Goal: Task Accomplishment & Management: Complete application form

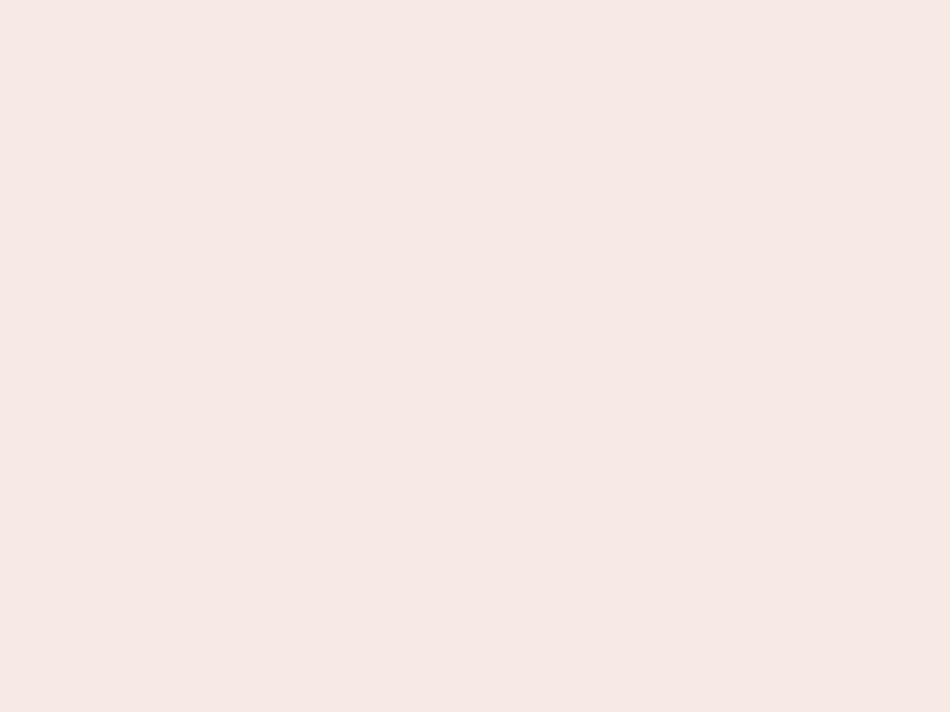
click at [475, 356] on nb-app "Almost there Thank you for registering for Newbook. Your account is under revie…" at bounding box center [475, 356] width 950 height 712
click at [475, 0] on nb-app "Almost there Thank you for registering for Newbook. Your account is under revie…" at bounding box center [475, 356] width 950 height 712
click at [507, 0] on nb-app "Almost there Thank you for registering for Newbook. Your account is under revie…" at bounding box center [475, 356] width 950 height 712
click at [475, 356] on nb-app "Almost there Thank you for registering for Newbook. Your account is under revie…" at bounding box center [475, 356] width 950 height 712
click at [475, 0] on nb-app "Almost there Thank you for registering for Newbook. Your account is under revie…" at bounding box center [475, 356] width 950 height 712
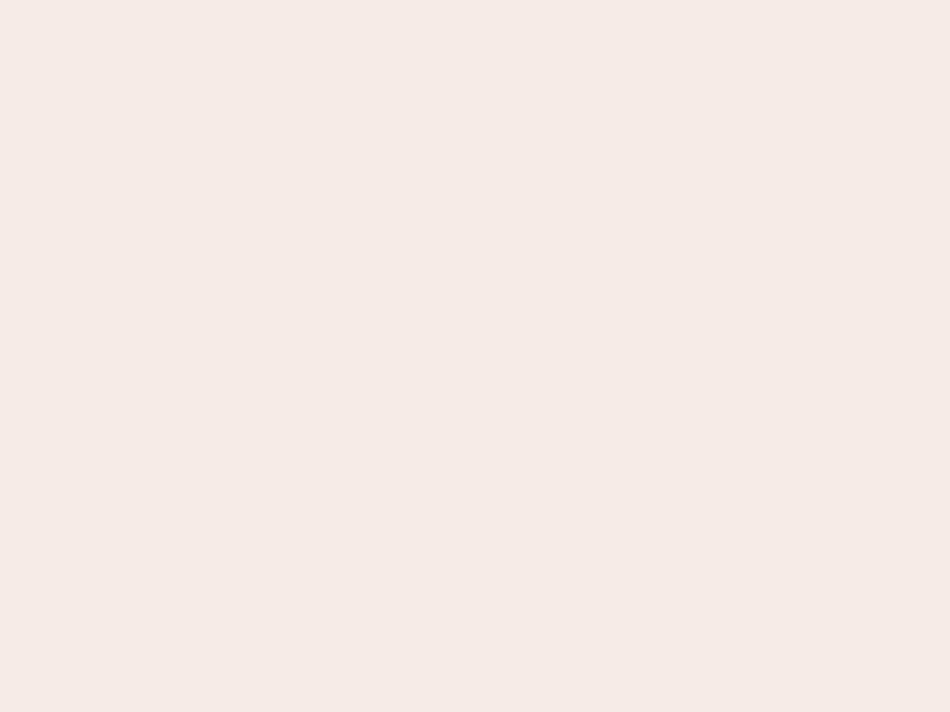
click at [332, 0] on nb-app "Almost there Thank you for registering for Newbook. Your account is under revie…" at bounding box center [475, 356] width 950 height 712
click at [475, 356] on nb-app "Almost there Thank you for registering for Newbook. Your account is under revie…" at bounding box center [475, 356] width 950 height 712
click at [475, 0] on nb-app "Almost there Thank you for registering for Newbook. Your account is under revie…" at bounding box center [475, 356] width 950 height 712
click at [332, 0] on nb-app "Almost there Thank you for registering for Newbook. Your account is under revie…" at bounding box center [475, 356] width 950 height 712
click at [475, 356] on nb-app "Almost there Thank you for registering for Newbook. Your account is under revie…" at bounding box center [475, 356] width 950 height 712
